Goal: Information Seeking & Learning: Learn about a topic

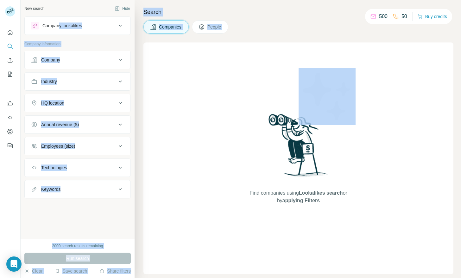
drag, startPoint x: 0, startPoint y: 0, endPoint x: 163, endPoint y: 100, distance: 191.2
click at [163, 100] on div "Find companies using Lookalikes search or by applying Filters" at bounding box center [299, 158] width 310 height 232
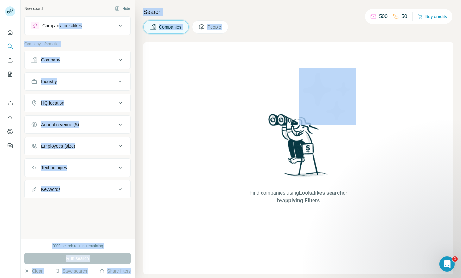
click at [163, 100] on div "Find companies using Lookalikes search or by applying Filters" at bounding box center [299, 158] width 310 height 232
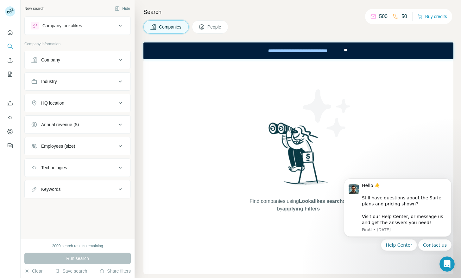
click at [288, 22] on div "Companies People" at bounding box center [299, 26] width 310 height 13
click at [212, 20] on button "People" at bounding box center [210, 26] width 37 height 13
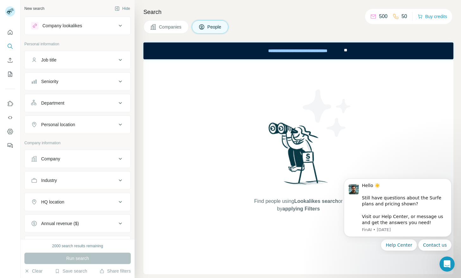
click at [174, 22] on button "Companies" at bounding box center [166, 26] width 45 height 13
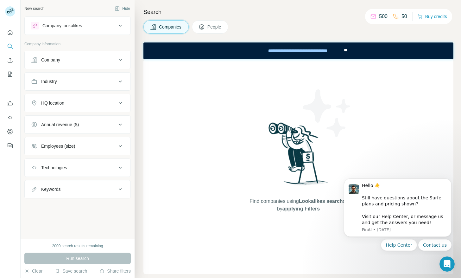
click at [226, 106] on div "Find companies using Lookalikes search or by applying Filters" at bounding box center [299, 166] width 310 height 215
click at [61, 58] on div "Company" at bounding box center [74, 60] width 86 height 6
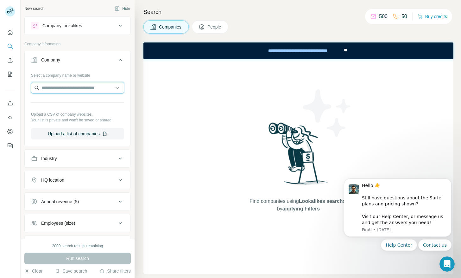
click at [65, 86] on input "text" at bounding box center [77, 87] width 93 height 11
click at [8, 32] on icon "Quick start" at bounding box center [10, 32] width 6 height 6
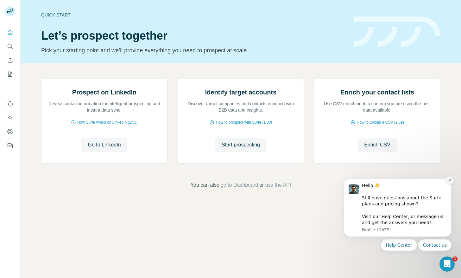
click at [446, 180] on button "Dismiss notification" at bounding box center [450, 180] width 8 height 8
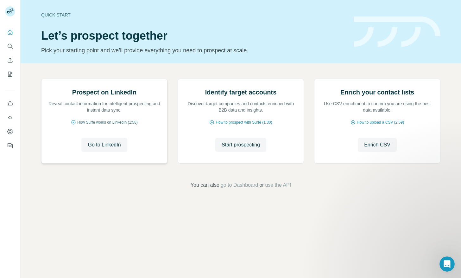
click at [107, 125] on span "How Surfe works on LinkedIn (1:58)" at bounding box center [107, 122] width 61 height 6
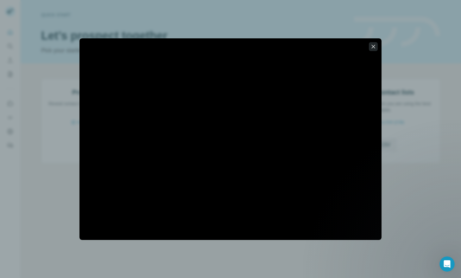
click at [371, 48] on icon "button" at bounding box center [373, 46] width 6 height 6
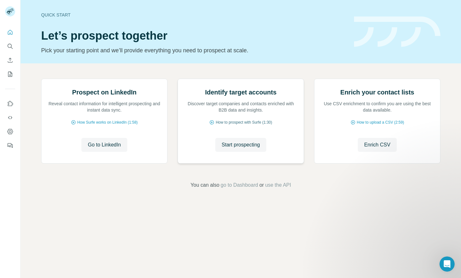
click at [238, 125] on span "How to prospect with Surfe (1:30)" at bounding box center [244, 122] width 56 height 6
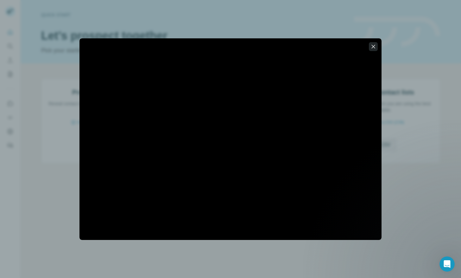
click at [375, 48] on icon "button" at bounding box center [373, 46] width 6 height 6
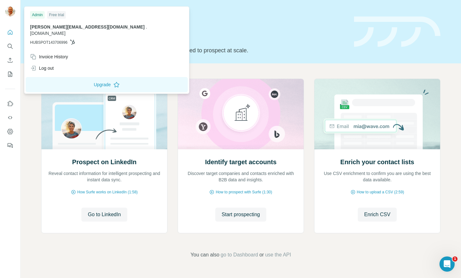
click at [13, 13] on img at bounding box center [10, 11] width 10 height 10
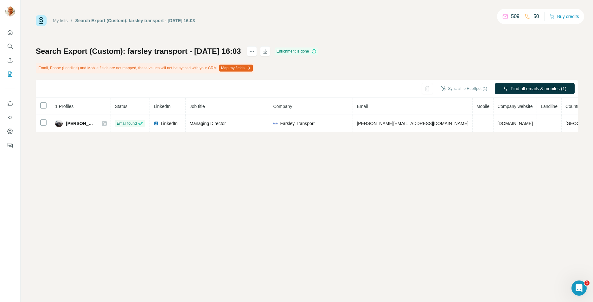
click at [235, 69] on button "Map my fields" at bounding box center [236, 68] width 34 height 7
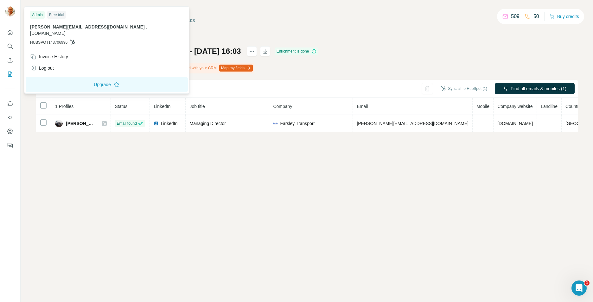
click at [5, 12] on img at bounding box center [10, 11] width 10 height 10
click at [10, 30] on icon "Quick start" at bounding box center [10, 32] width 5 height 5
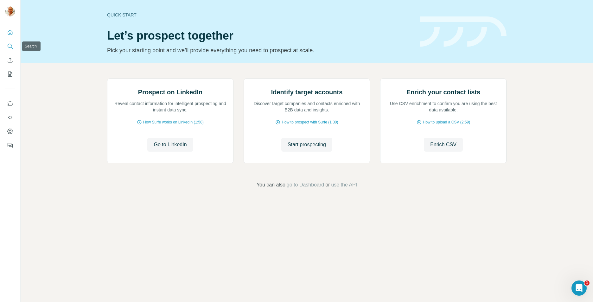
click at [9, 45] on icon "Search" at bounding box center [10, 46] width 6 height 6
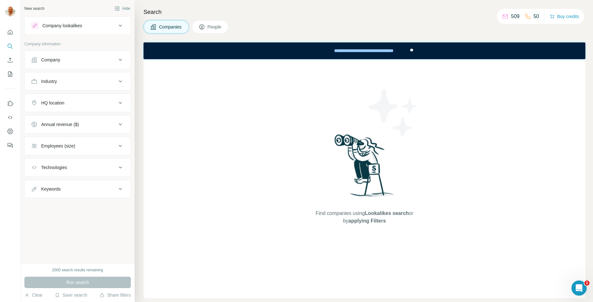
click at [87, 29] on button "Company lookalikes" at bounding box center [78, 25] width 106 height 15
